Goal: Task Accomplishment & Management: Use online tool/utility

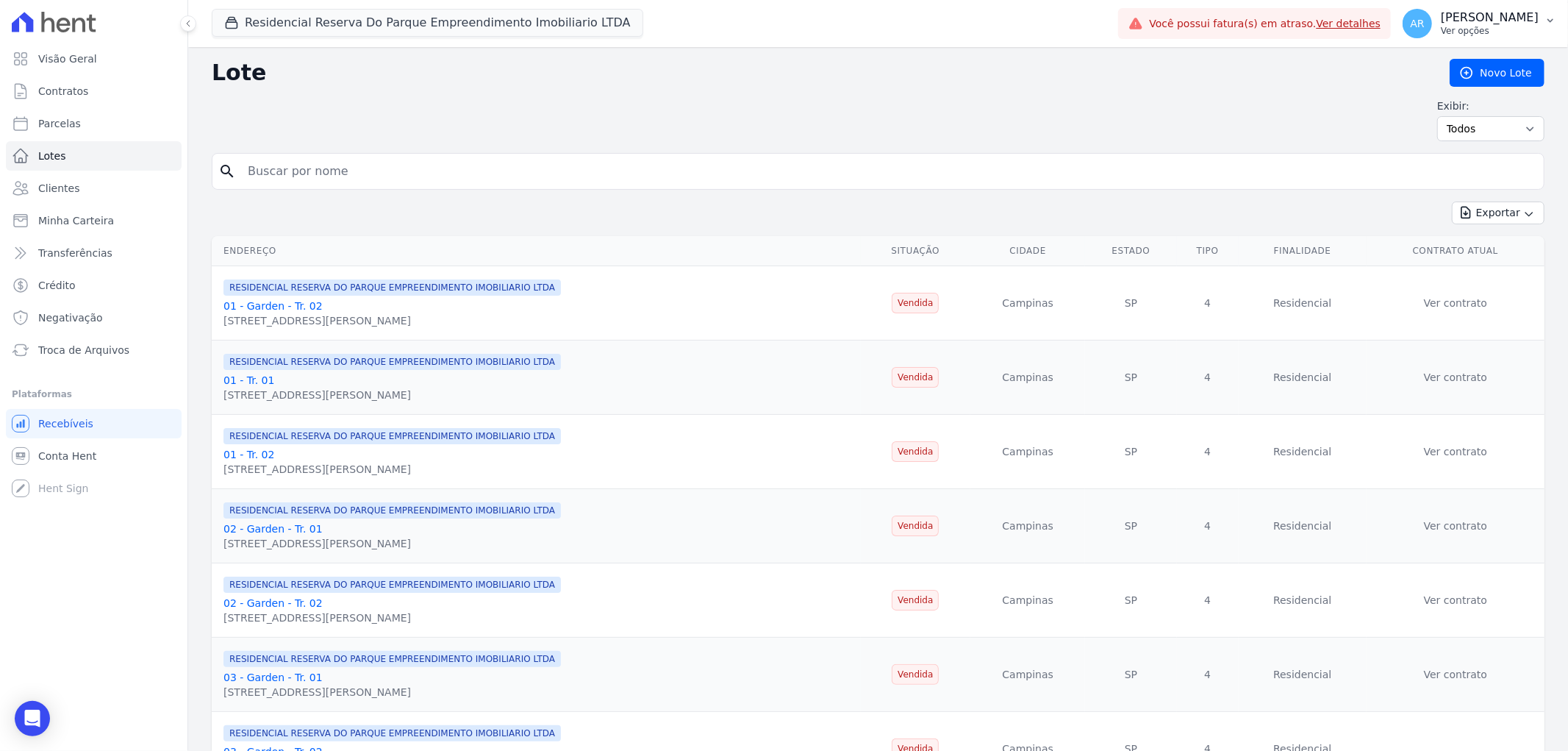
click at [1482, 34] on p "Ver opções" at bounding box center [1489, 31] width 98 height 12
click at [1483, 34] on p "Ver opções" at bounding box center [1489, 31] width 98 height 12
click at [97, 460] on link "Conta Hent" at bounding box center [94, 455] width 176 height 29
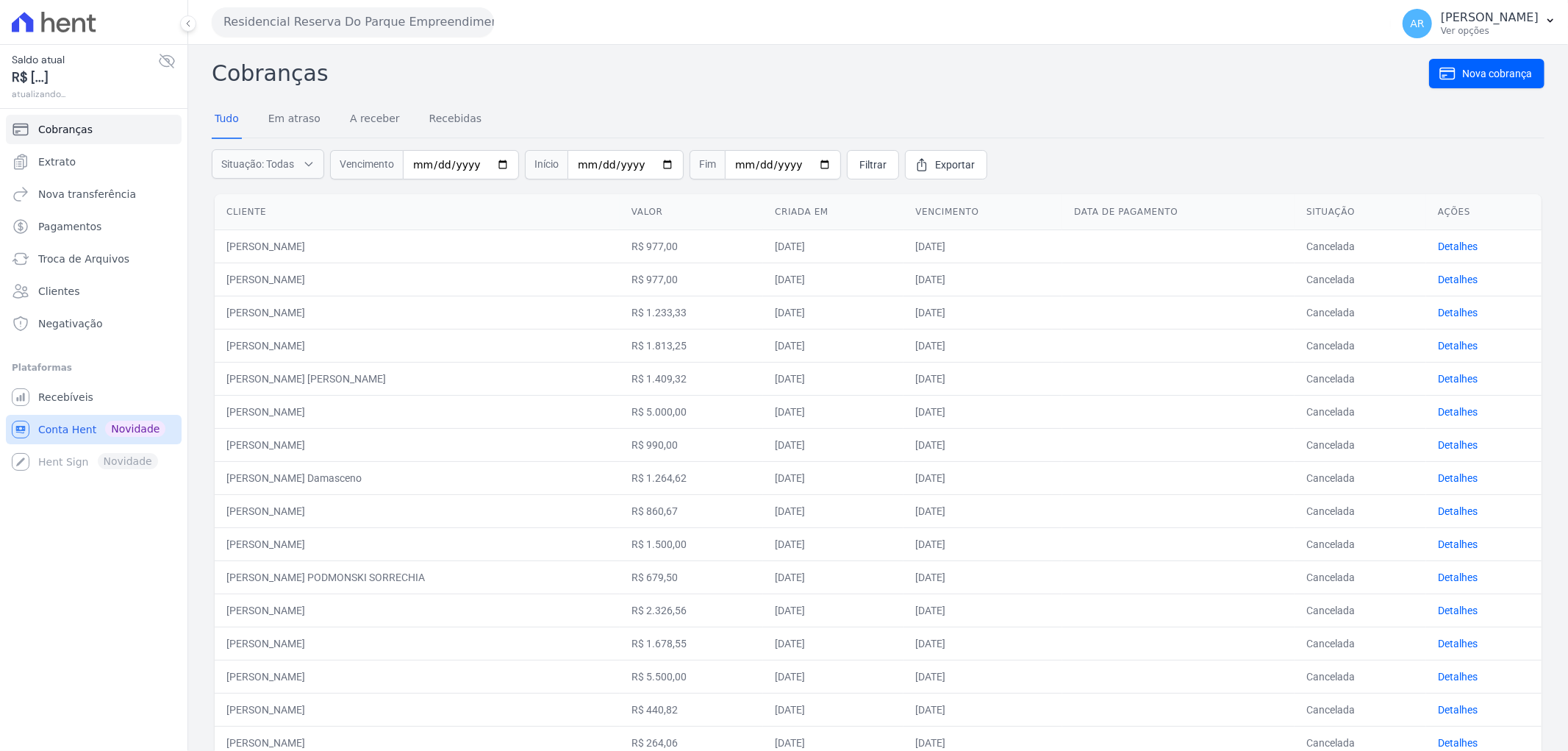
click at [76, 415] on link "Conta Hent Novidade" at bounding box center [94, 429] width 176 height 29
click at [72, 401] on span "Recebíveis" at bounding box center [66, 397] width 55 height 15
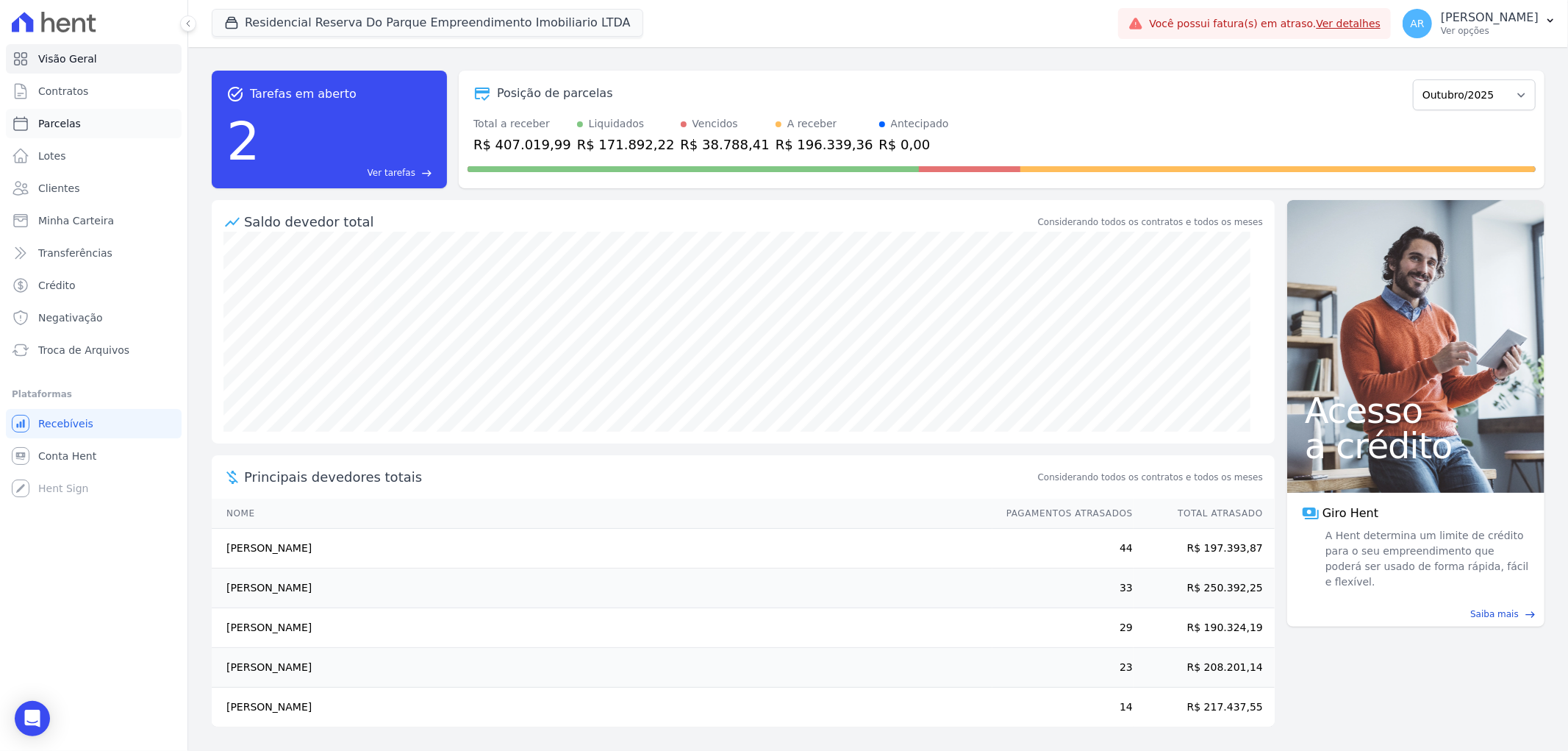
click at [66, 128] on span "Parcelas" at bounding box center [59, 124] width 43 height 15
select select
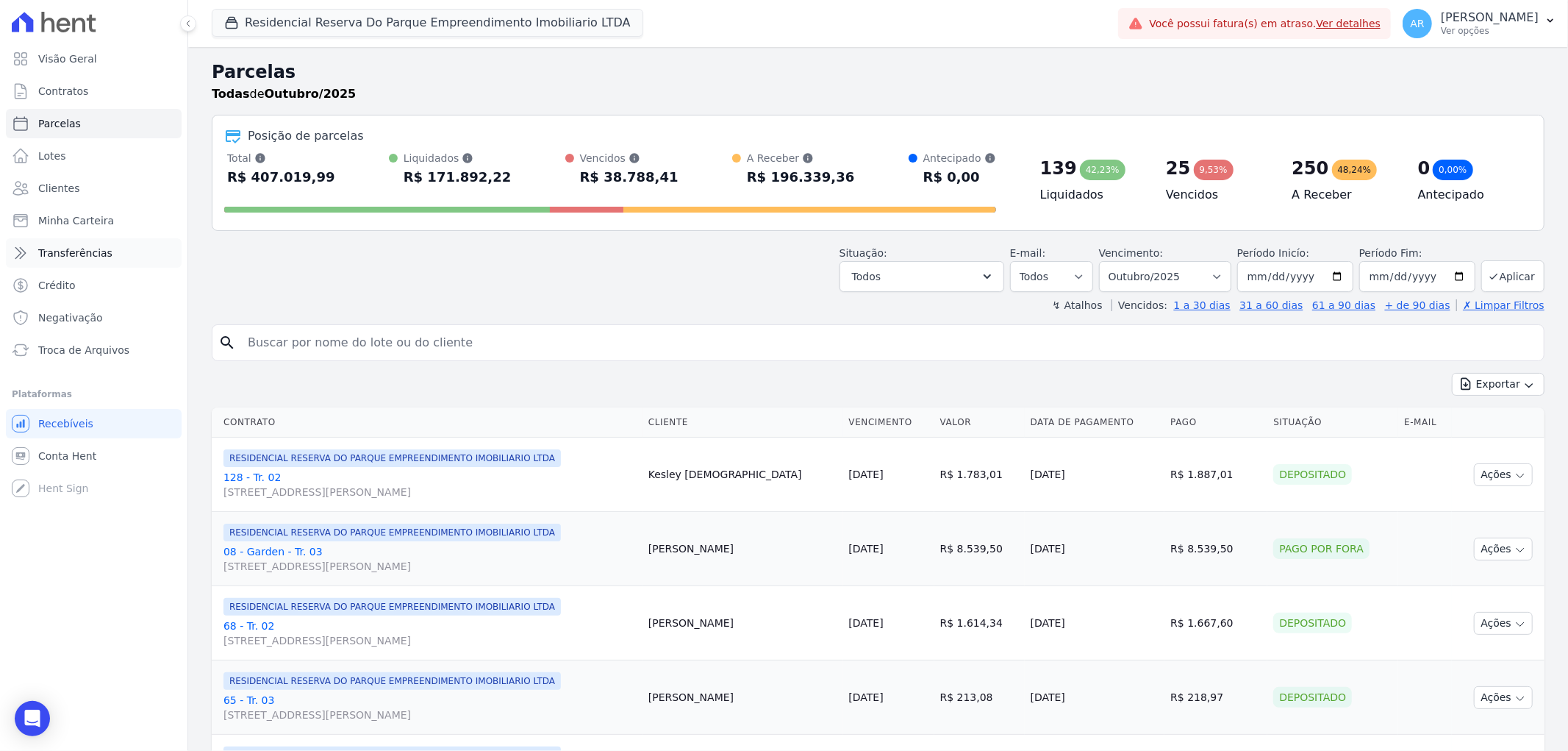
click at [105, 255] on link "Transferências" at bounding box center [94, 252] width 176 height 29
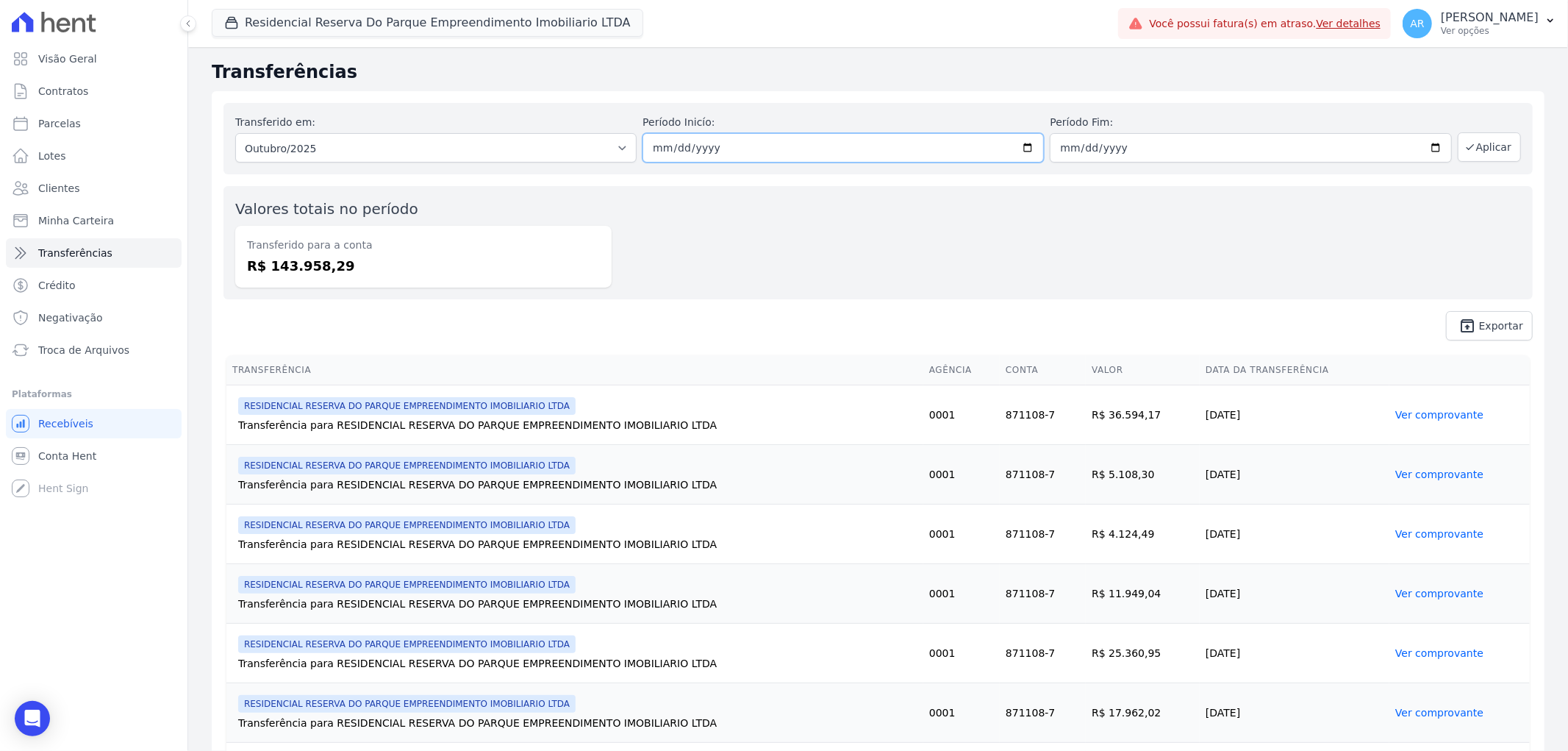
click at [645, 146] on input "2025-10-01" at bounding box center [843, 148] width 401 height 29
type input "2025-10-01"
type input "[DATE]"
type input "2025-10-30"
type input "[DATE]"
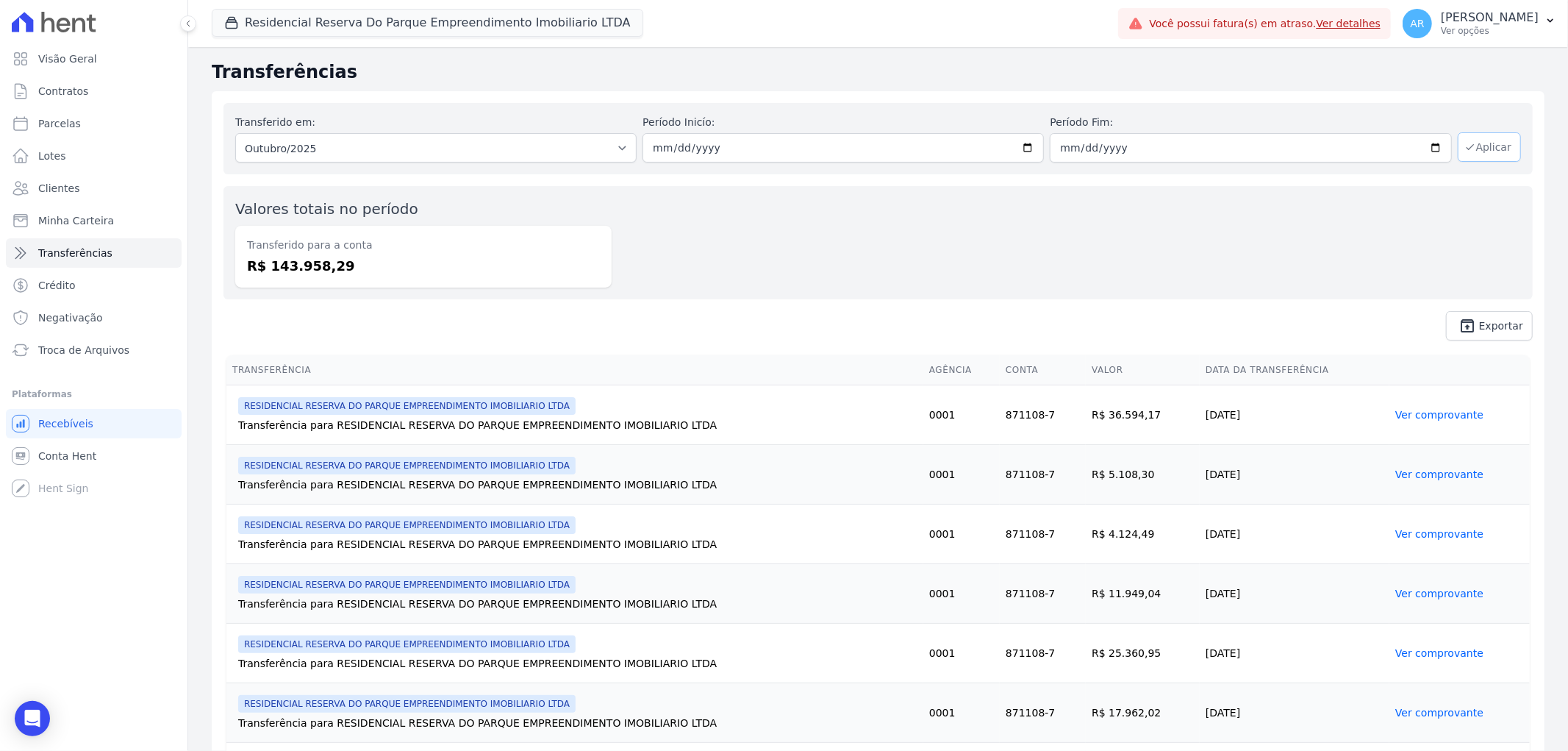
click at [1486, 149] on button "Aplicar" at bounding box center [1490, 147] width 63 height 29
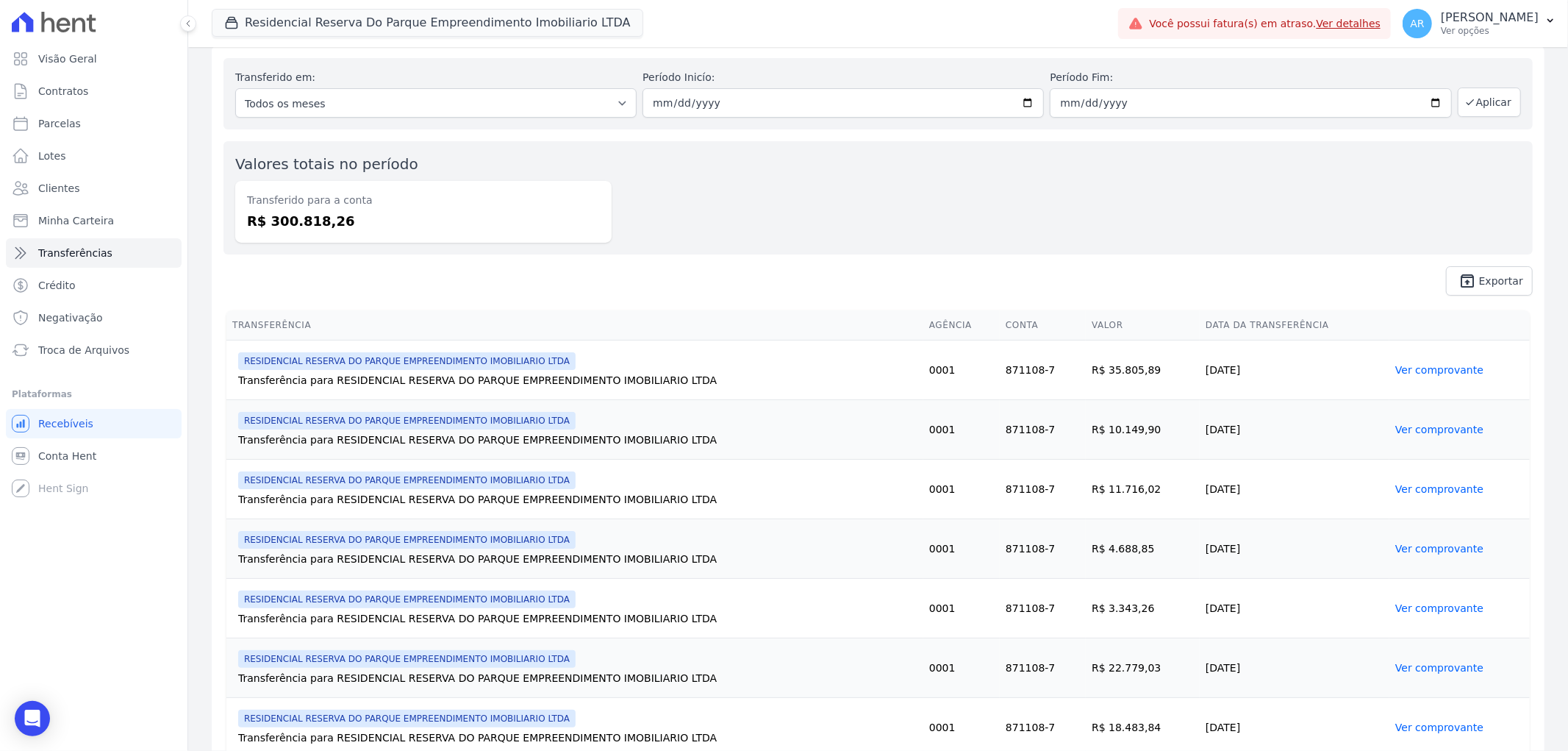
scroll to position [163, 0]
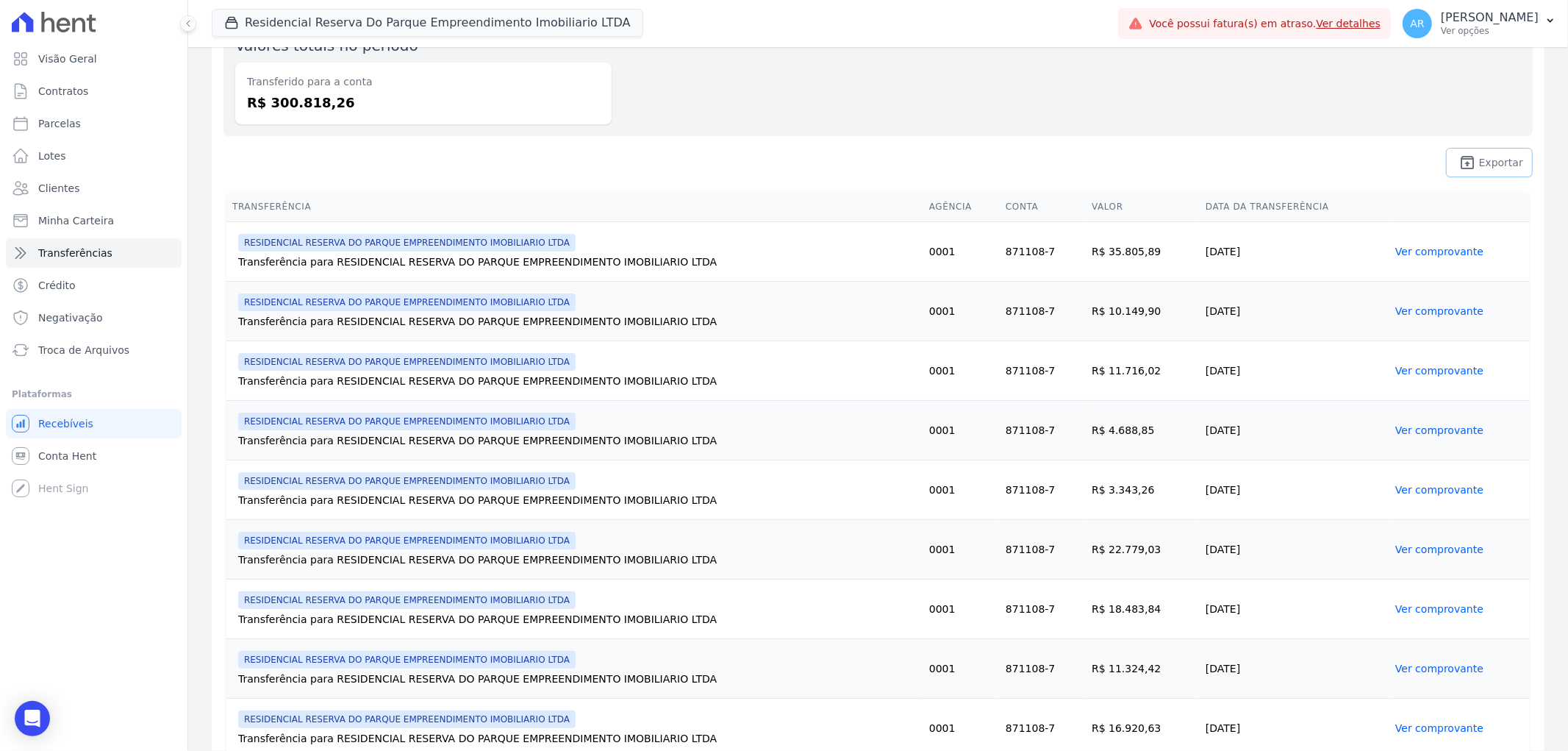
click at [1486, 163] on span "Exportar" at bounding box center [1501, 162] width 44 height 9
